Goal: Transaction & Acquisition: Obtain resource

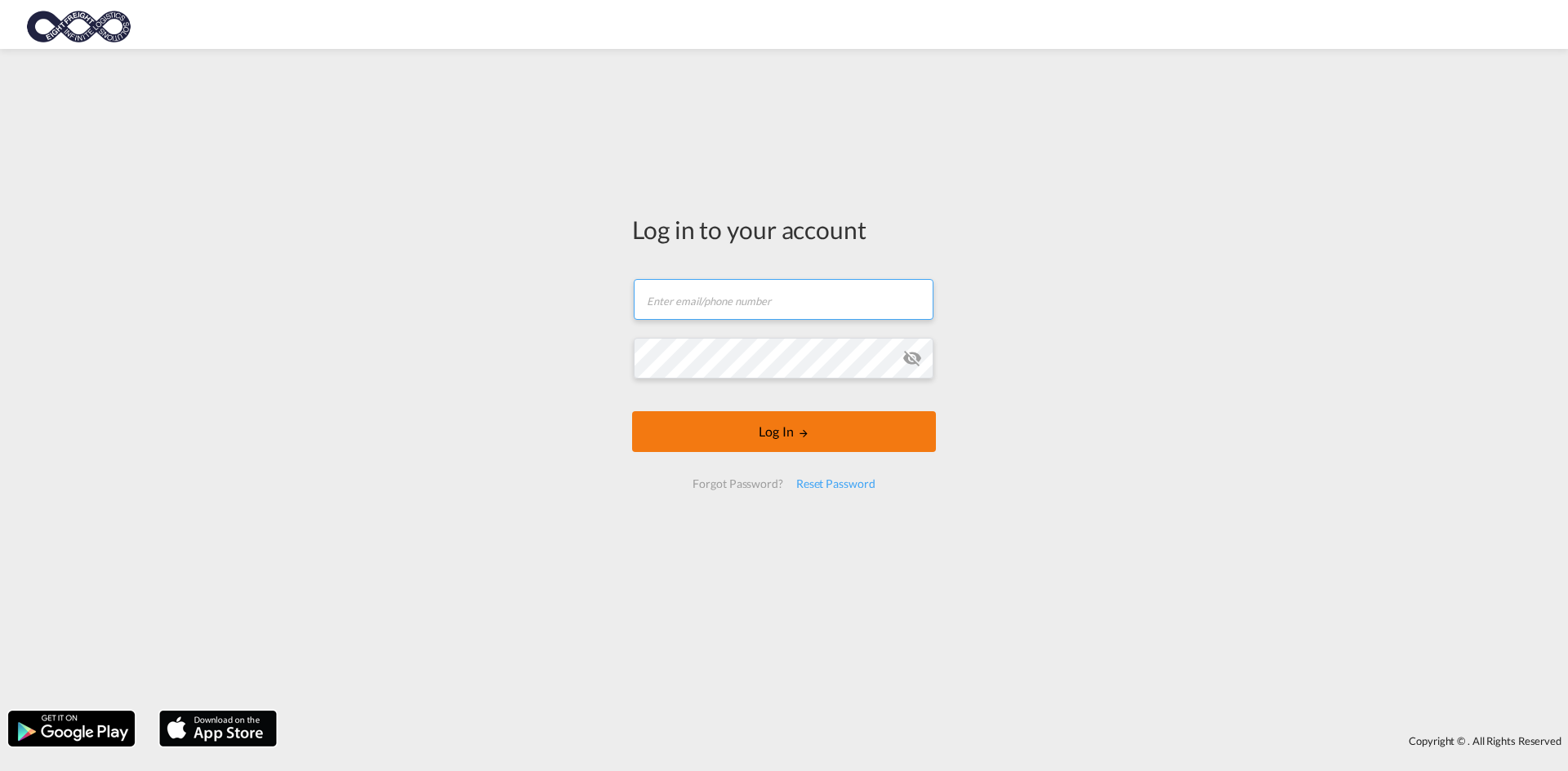
type input "[EMAIL_ADDRESS][DOMAIN_NAME]"
click at [803, 430] on button "Log In" at bounding box center [784, 432] width 304 height 41
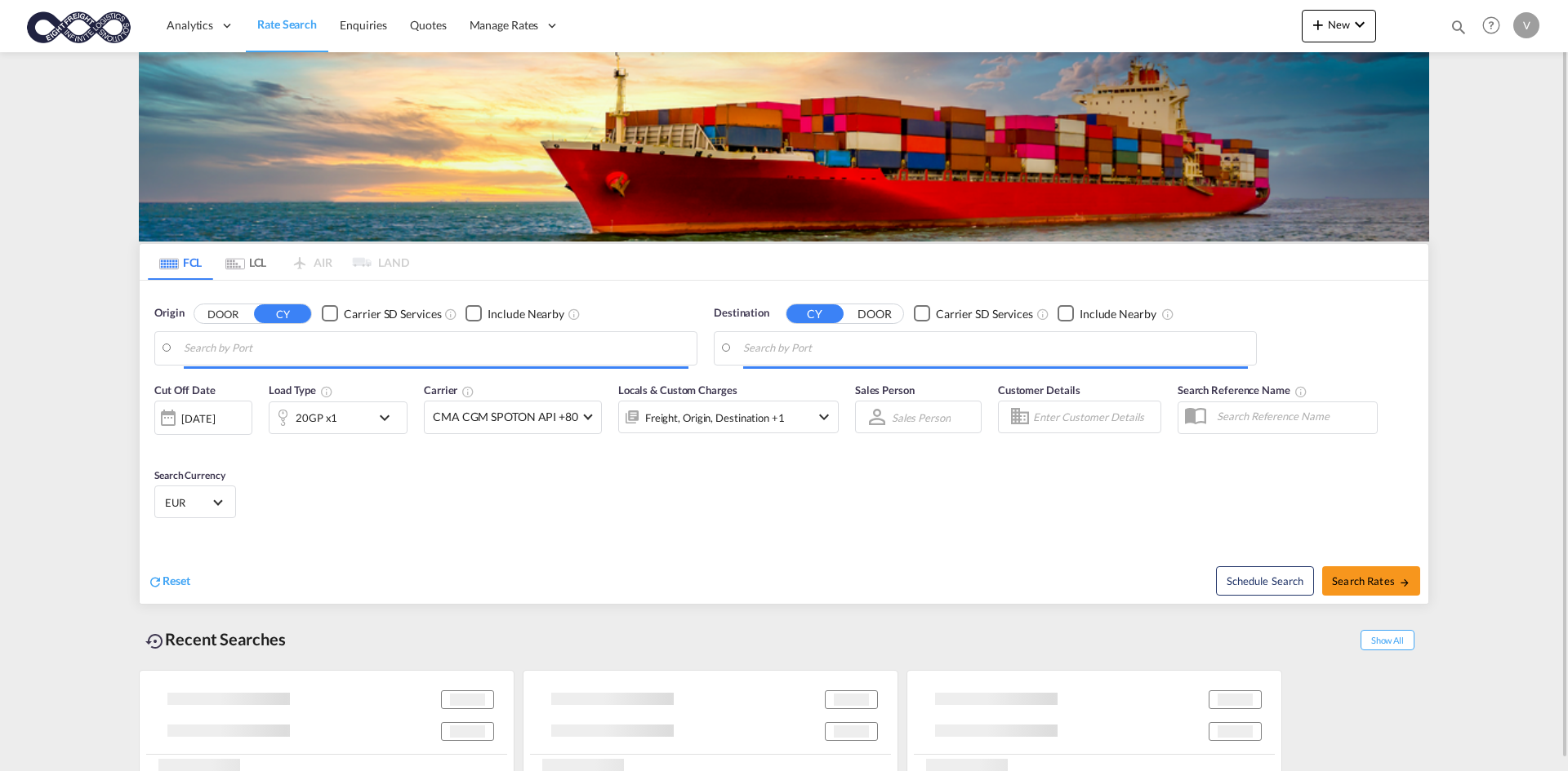
type input "[GEOGRAPHIC_DATA], [GEOGRAPHIC_DATA]"
type input "[GEOGRAPHIC_DATA], LBBEY"
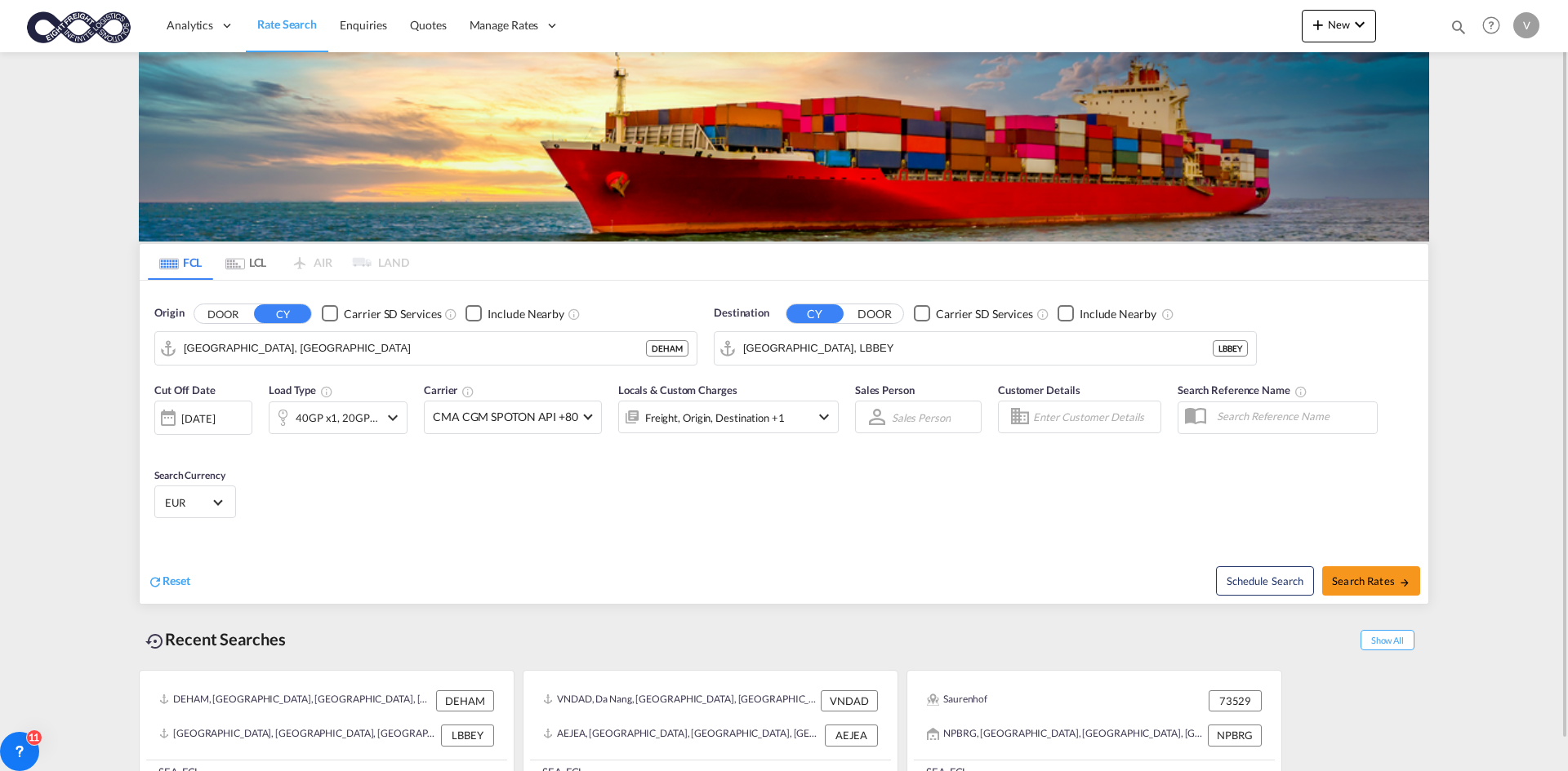
click at [494, 323] on div "Origin DOOR CY Carrier SD Services Include Nearby [GEOGRAPHIC_DATA], [GEOGRAPHI…" at bounding box center [426, 335] width 543 height 60
click at [887, 342] on body "Analytics Dashboard Rate Search Enquiries Quotes Manage Rates Contract Rates" at bounding box center [784, 386] width 1568 height 771
click at [385, 345] on input "[GEOGRAPHIC_DATA], DEHAMBeirut, LBBEY" at bounding box center [436, 348] width 504 height 24
drag, startPoint x: 385, startPoint y: 345, endPoint x: 366, endPoint y: 343, distance: 19.1
click at [377, 345] on input "[GEOGRAPHIC_DATA], DEHAMBeirut, LBBEY" at bounding box center [436, 348] width 504 height 24
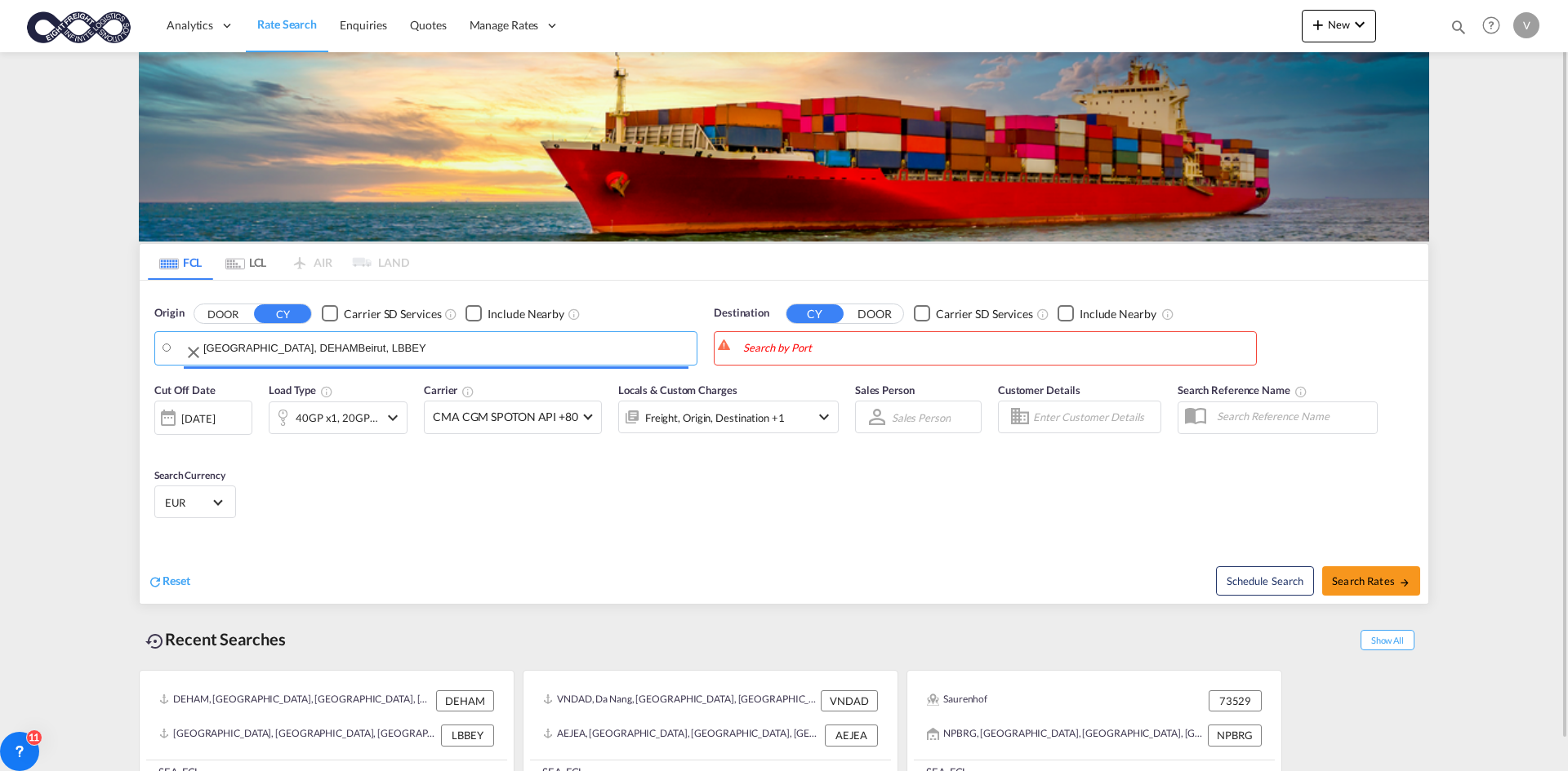
click at [376, 351] on body "Analytics Dashboard Rate Search Enquiries Quotes Manage Rates Contract Rates" at bounding box center [784, 386] width 1568 height 771
drag, startPoint x: 347, startPoint y: 345, endPoint x: 276, endPoint y: 350, distance: 71.2
click at [276, 350] on input "[GEOGRAPHIC_DATA], DEHAMBeirut, LBBEY" at bounding box center [436, 348] width 504 height 24
type input "[GEOGRAPHIC_DATA], [GEOGRAPHIC_DATA]"
click at [860, 351] on body "Analytics Dashboard Rate Search Enquiries Quotes Manage Rates Contract Rates" at bounding box center [784, 386] width 1568 height 771
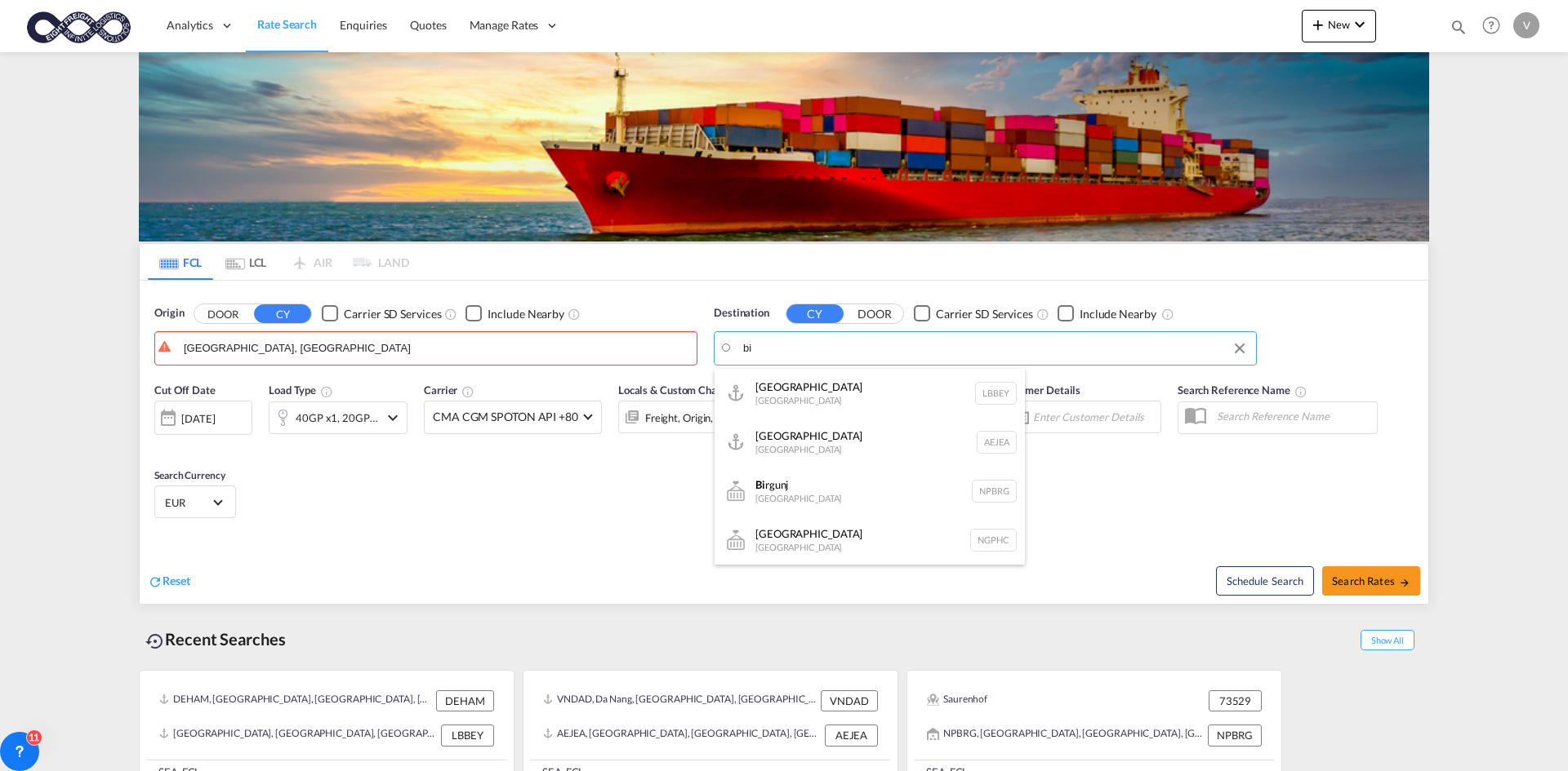
type input "b"
type input "j"
paste input "1 x crate approx. 210 x 140 x 60 cm / gross approx. 200 kg 1 x crate approx. 26…"
type input "1 x crate approx. 210 x 140 x 60 cm / gross approx. 200 kg 1 x crate approx. 26…"
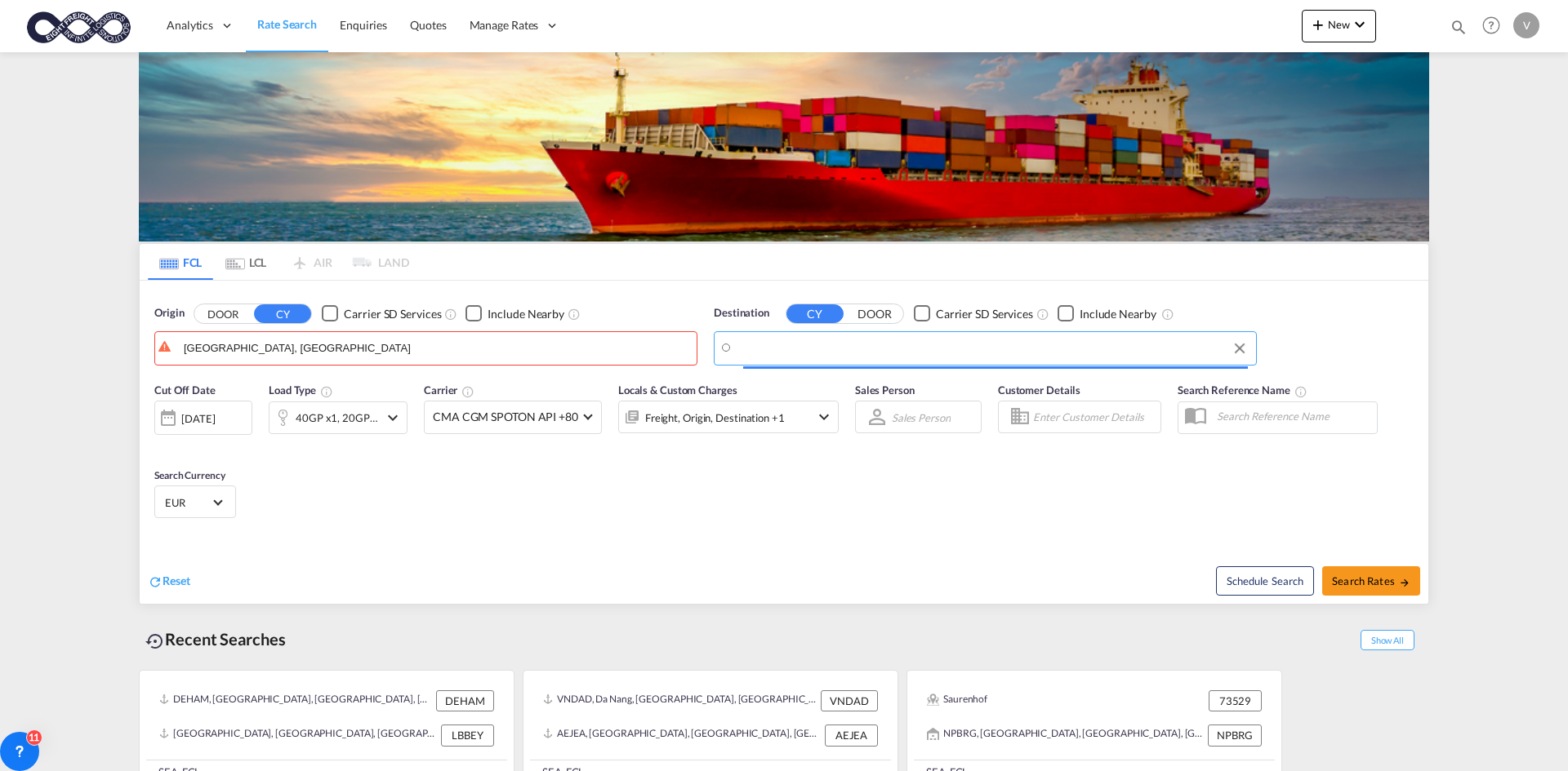
scroll to position [0, 0]
click at [1044, 347] on input "Search by Port" at bounding box center [995, 348] width 504 height 24
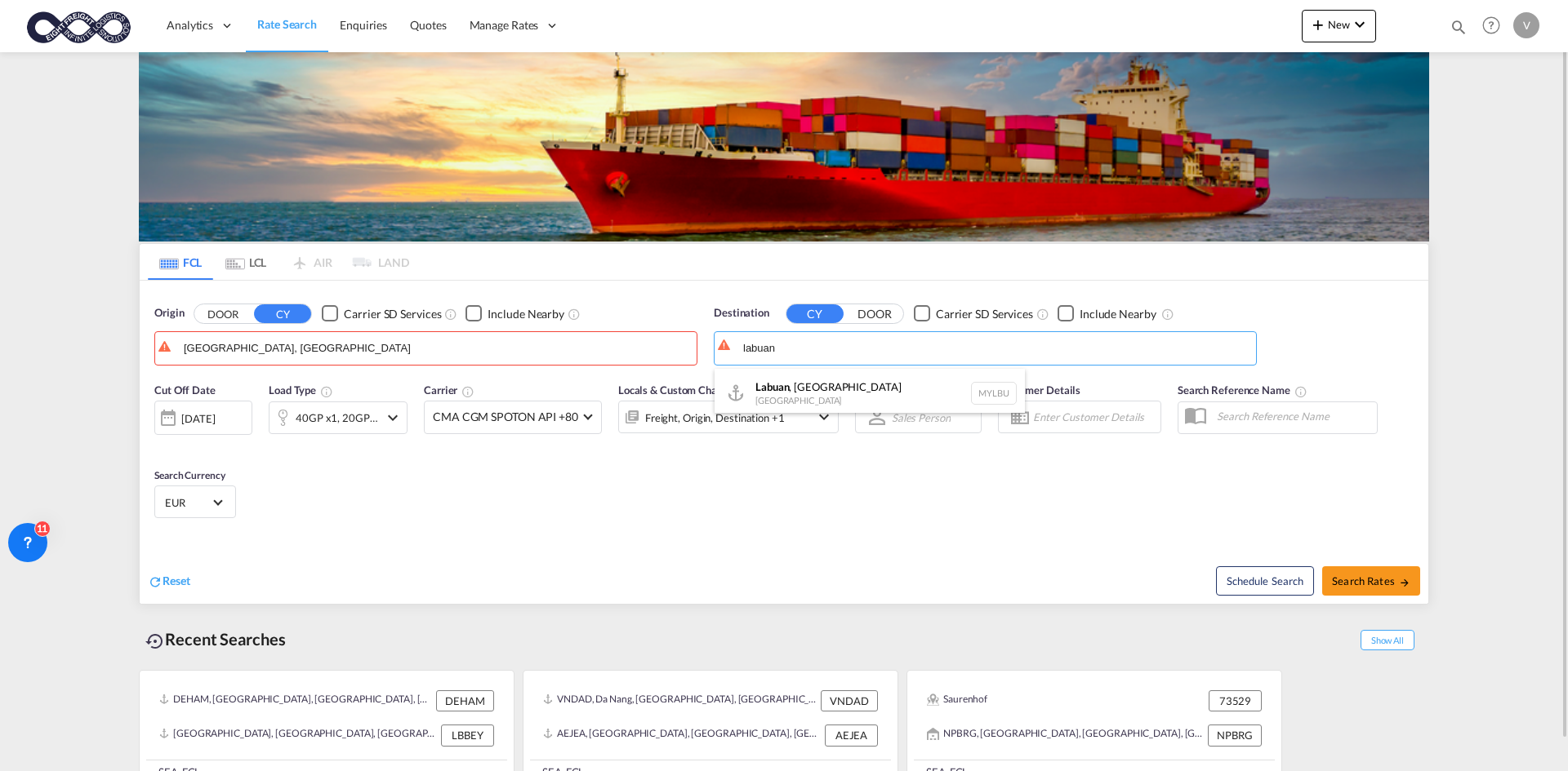
click at [875, 386] on div "Labuan , [GEOGRAPHIC_DATA] [GEOGRAPHIC_DATA] [GEOGRAPHIC_DATA]" at bounding box center [869, 393] width 311 height 49
type input "Labuan, [GEOGRAPHIC_DATA], MYLBU"
click at [878, 534] on div "Reset Schedule Search Search Rates" at bounding box center [784, 568] width 1288 height 71
click at [1390, 566] on button "Search Rates" at bounding box center [1371, 581] width 98 height 30
click at [1392, 597] on div "Schedule Search Search Rates" at bounding box center [1108, 573] width 640 height 63
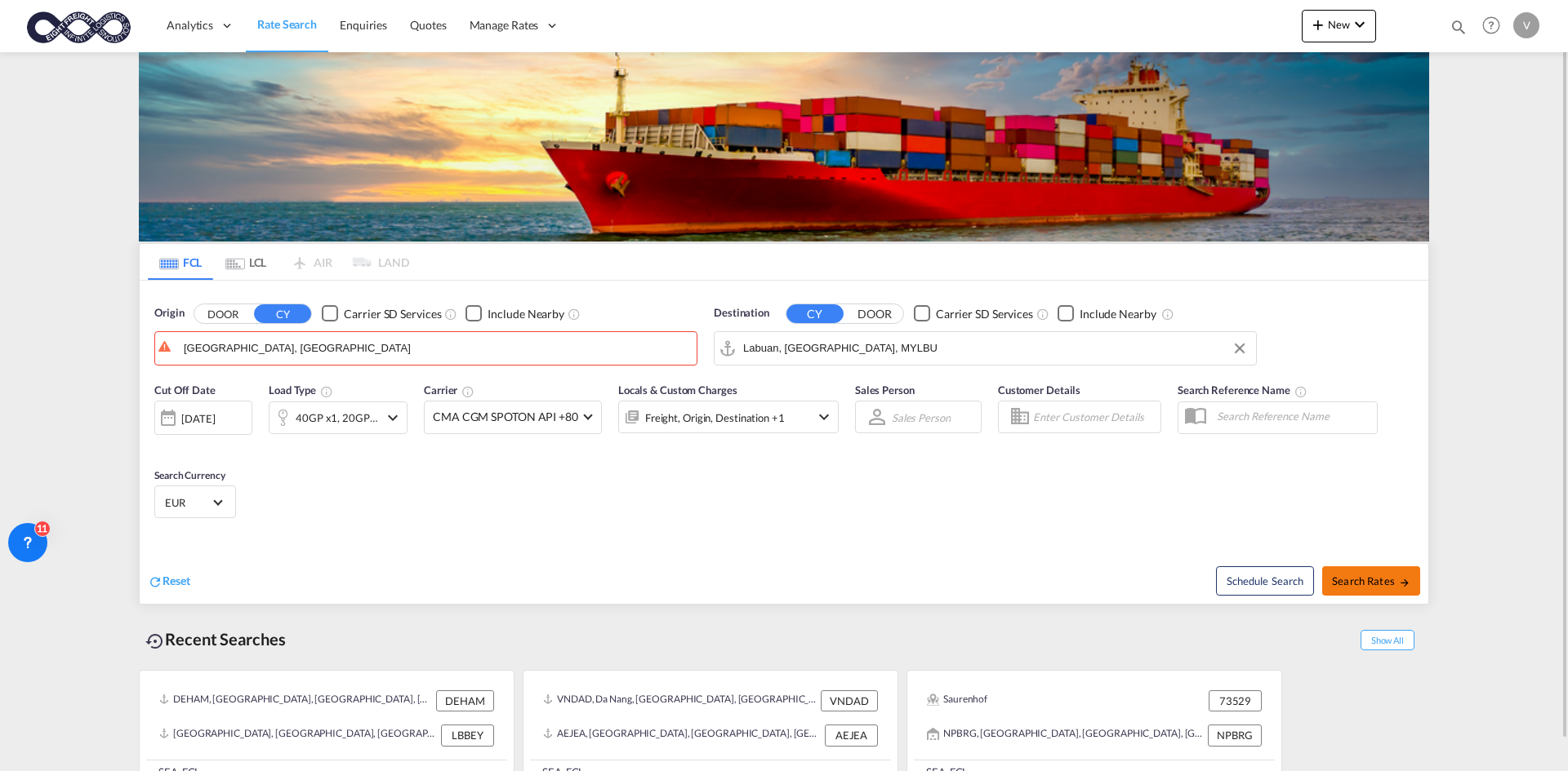
click at [1393, 588] on button "Search Rates" at bounding box center [1371, 581] width 98 height 30
click at [438, 353] on body "Analytics Dashboard Rate Search Enquiries Quotes Manage Rates Contract Rates" at bounding box center [784, 386] width 1568 height 771
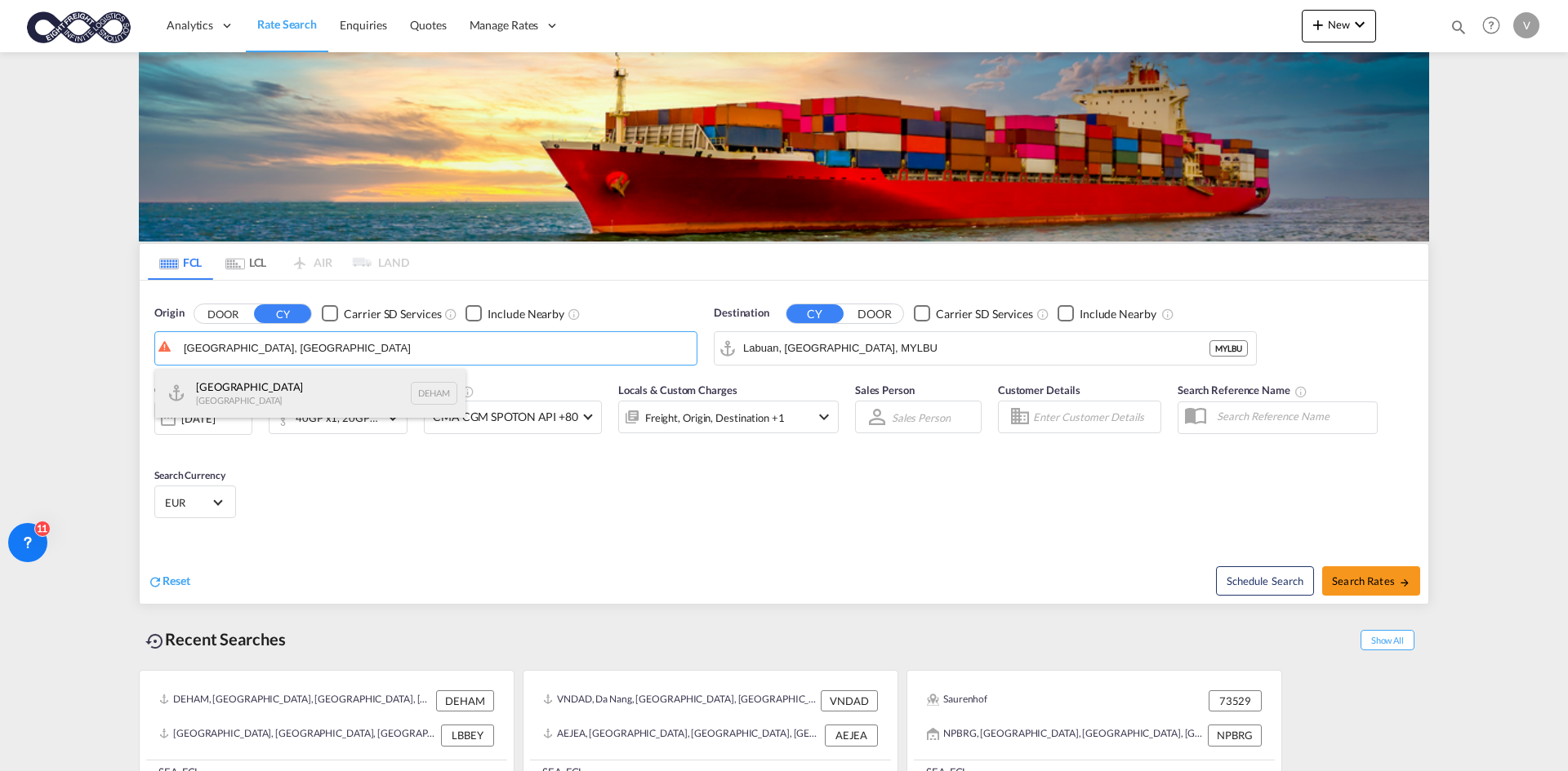
click at [359, 386] on div "[GEOGRAPHIC_DATA] [GEOGRAPHIC_DATA] DEHAM" at bounding box center [310, 393] width 311 height 49
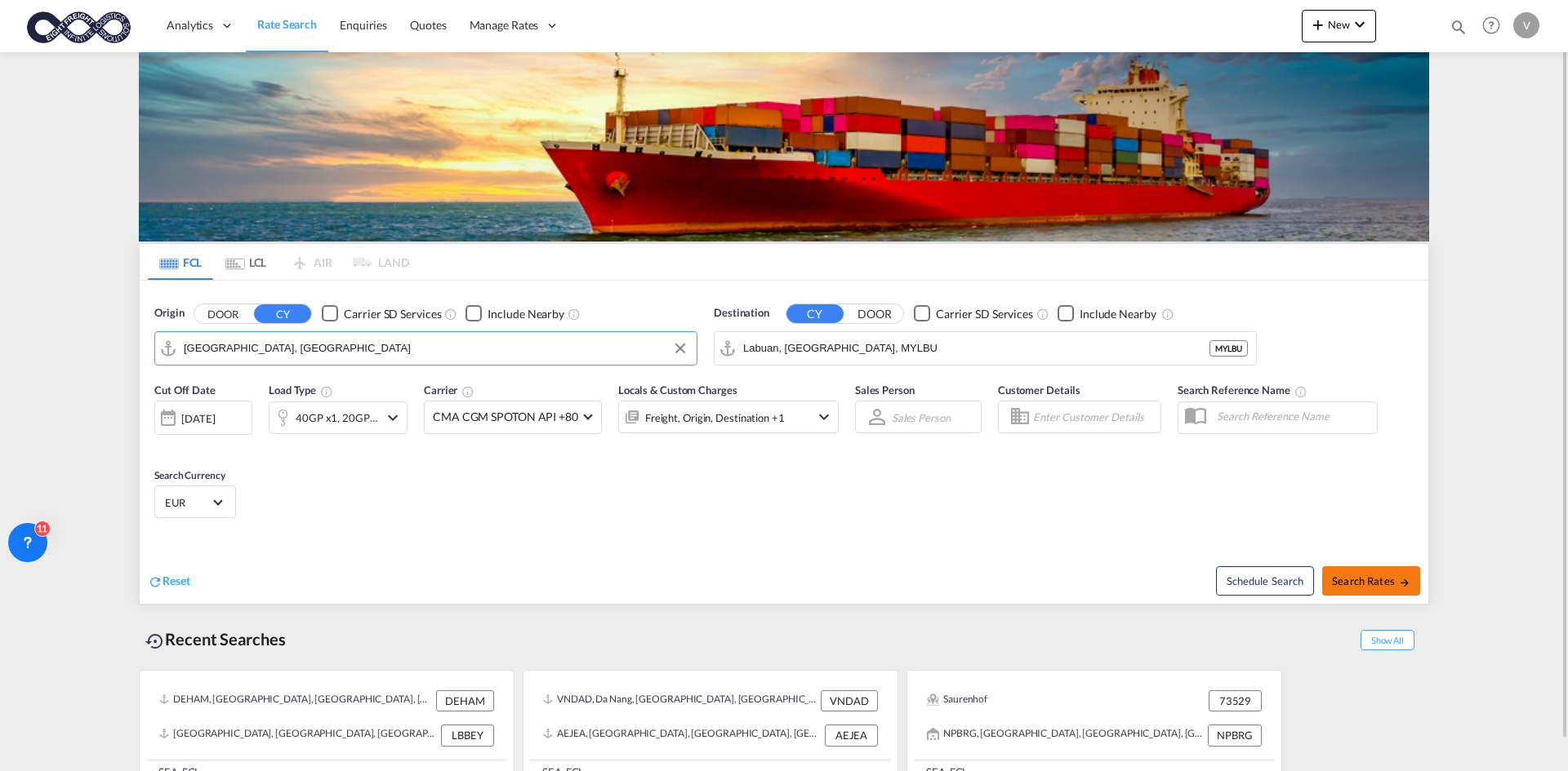
click at [1373, 572] on button "Search Rates" at bounding box center [1371, 581] width 98 height 30
type input "DEHAM to MYLBU / [DATE]"
